Goal: Task Accomplishment & Management: Manage account settings

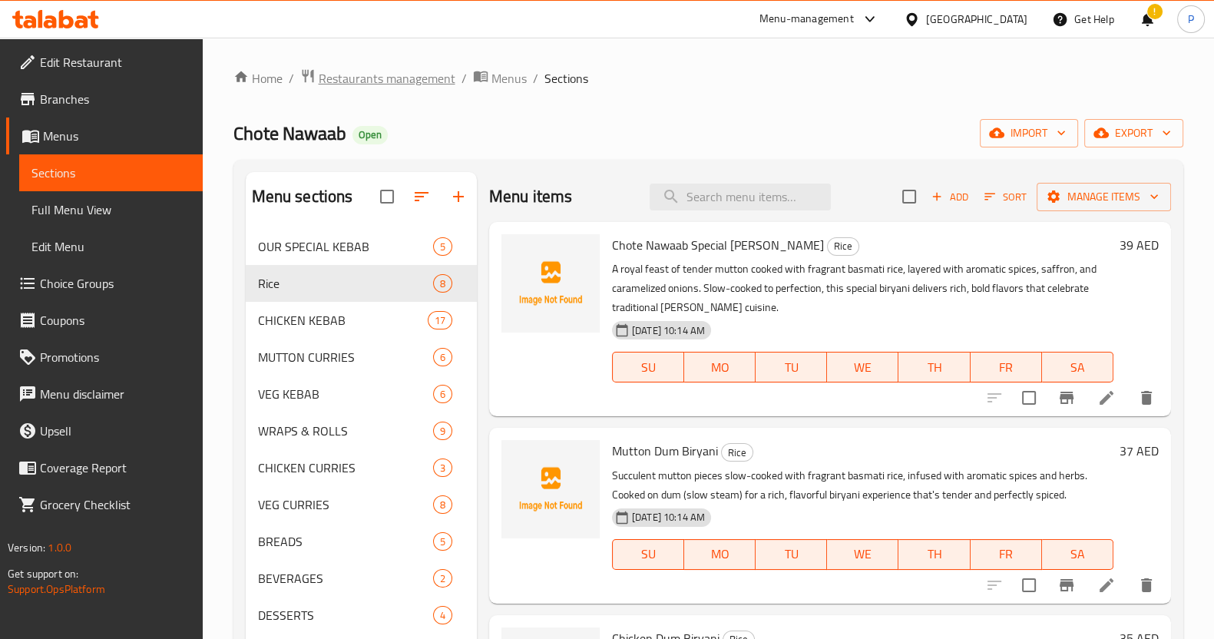
click at [360, 71] on span "Restaurants management" at bounding box center [387, 78] width 137 height 18
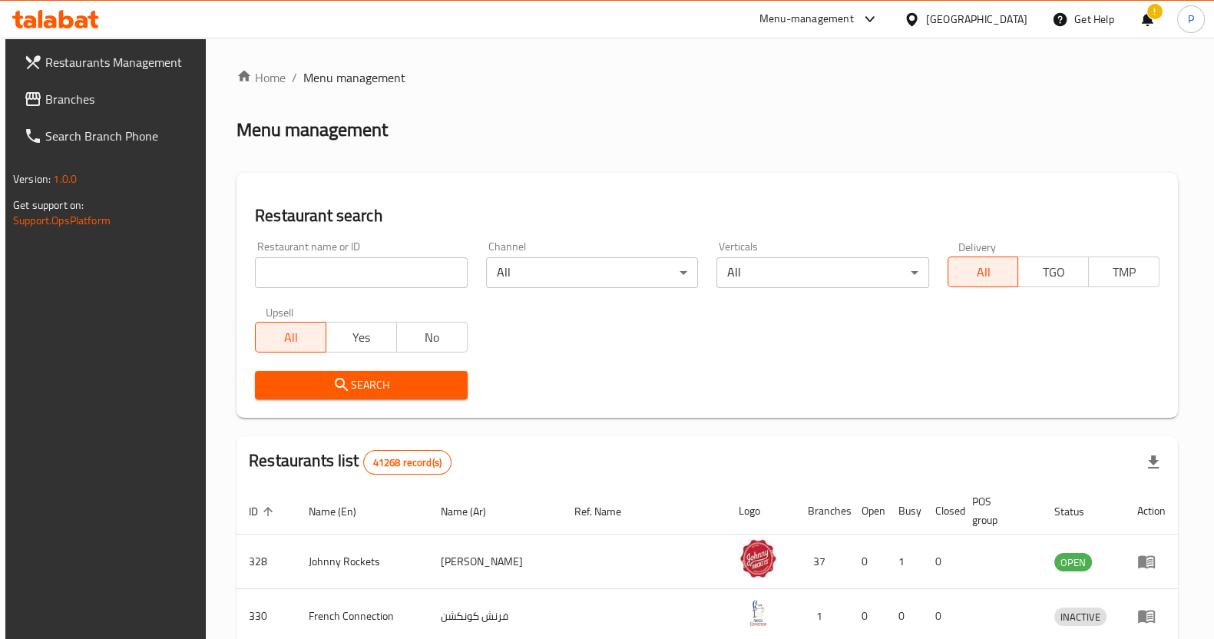
drag, startPoint x: 405, startPoint y: 270, endPoint x: 406, endPoint y: 287, distance: 17.0
click at [406, 281] on input "search" at bounding box center [361, 272] width 212 height 31
type input "chaat chow"
click button "Search" at bounding box center [361, 385] width 212 height 28
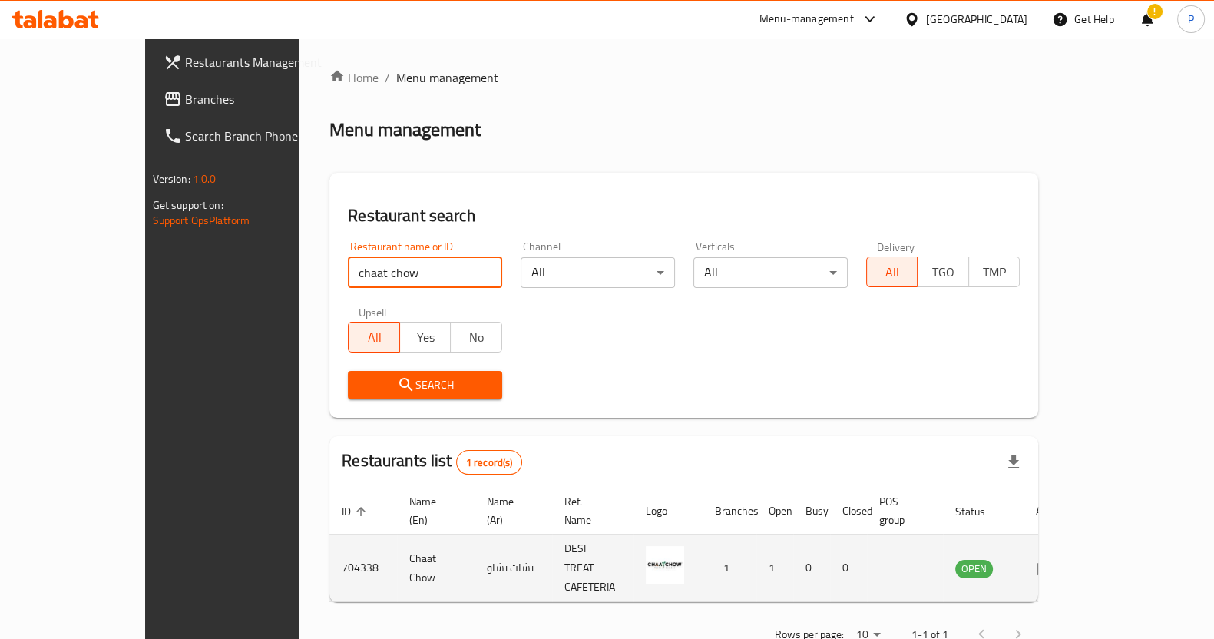
click at [1076, 544] on td "enhanced table" at bounding box center [1049, 568] width 53 height 68
click at [1053, 562] on icon "enhanced table" at bounding box center [1044, 568] width 17 height 13
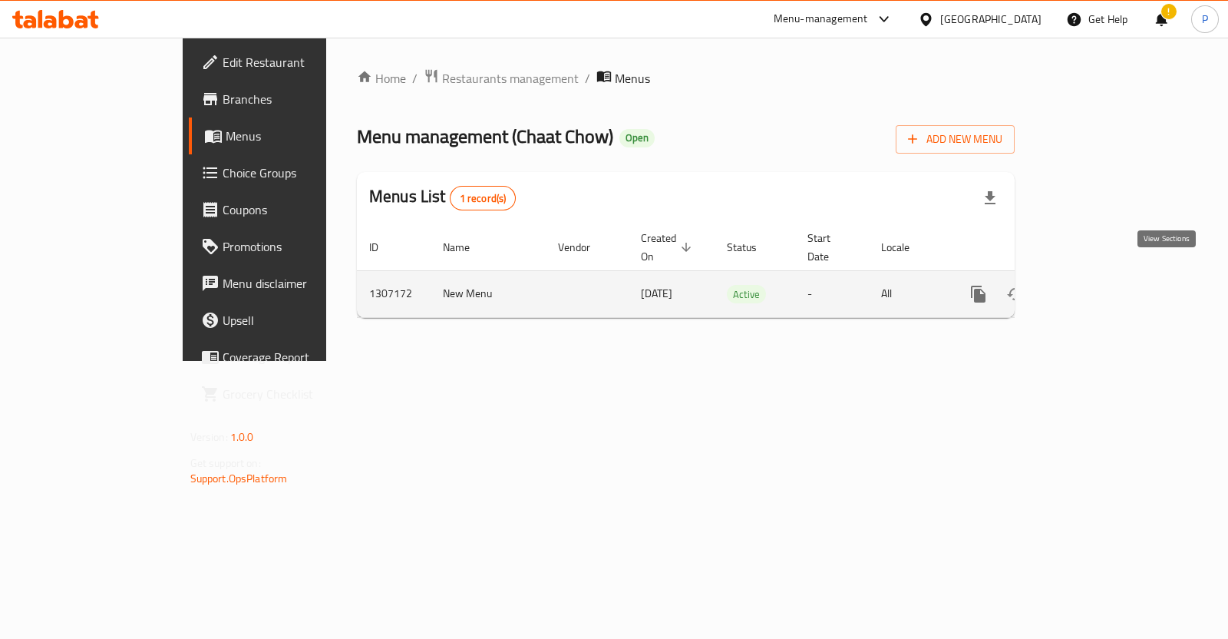
click at [1099, 285] on icon "enhanced table" at bounding box center [1089, 294] width 18 height 18
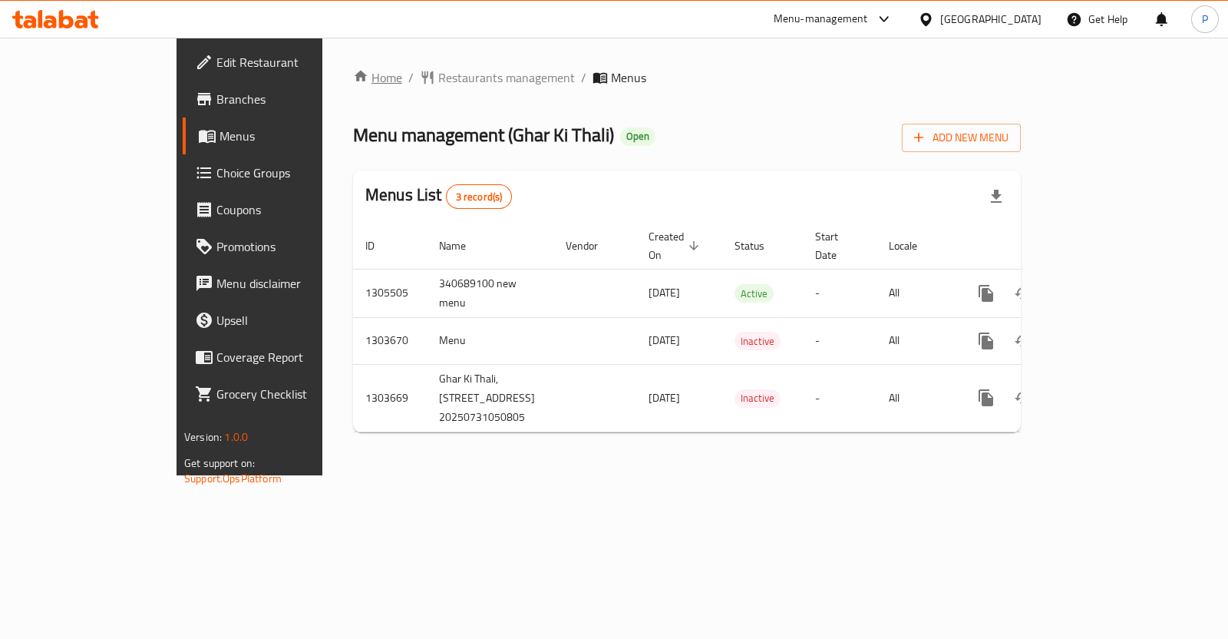
click at [353, 68] on link "Home" at bounding box center [377, 77] width 49 height 18
